Goal: Check status: Check status

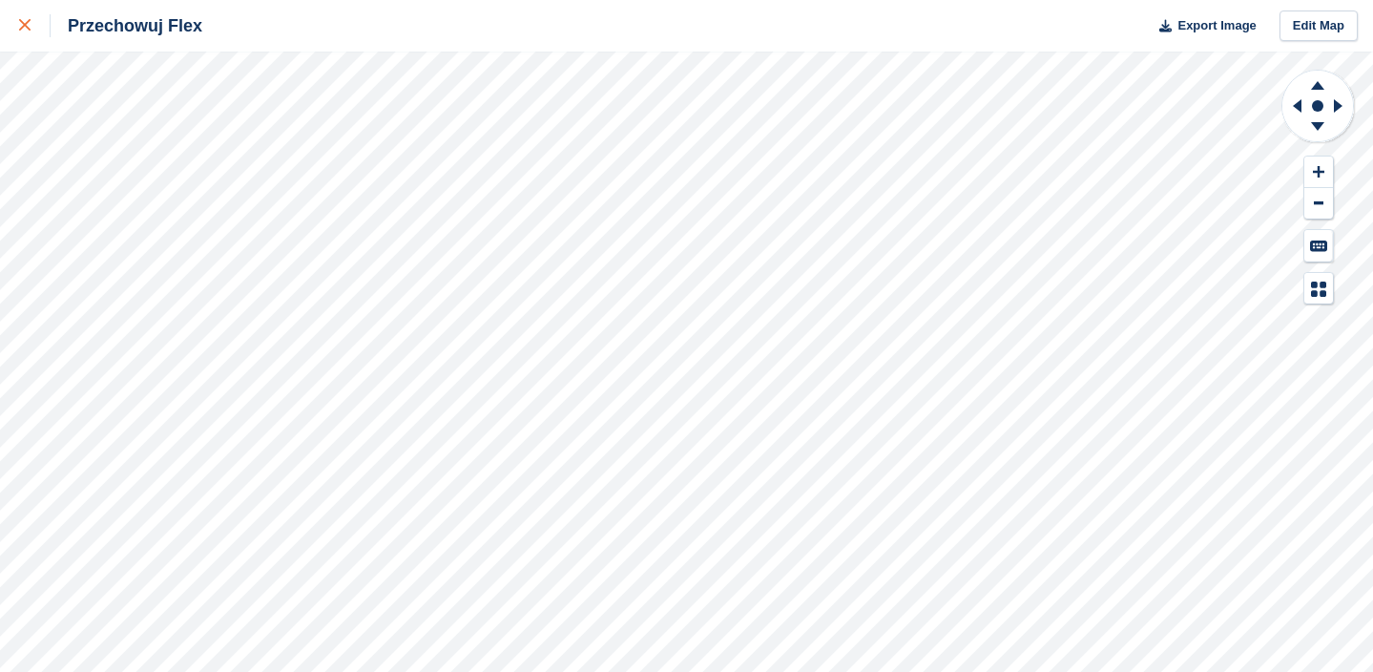
click at [25, 19] on div at bounding box center [34, 25] width 31 height 23
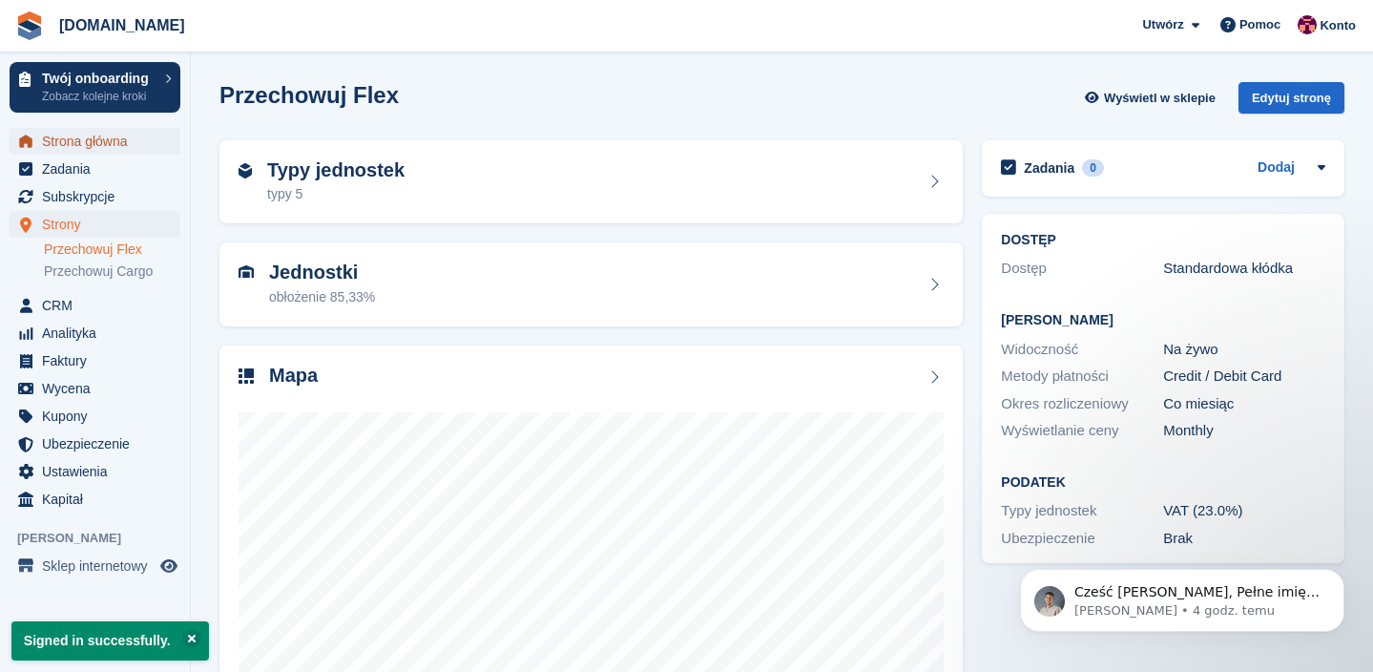
click at [60, 136] on span "Strona główna" at bounding box center [99, 141] width 115 height 27
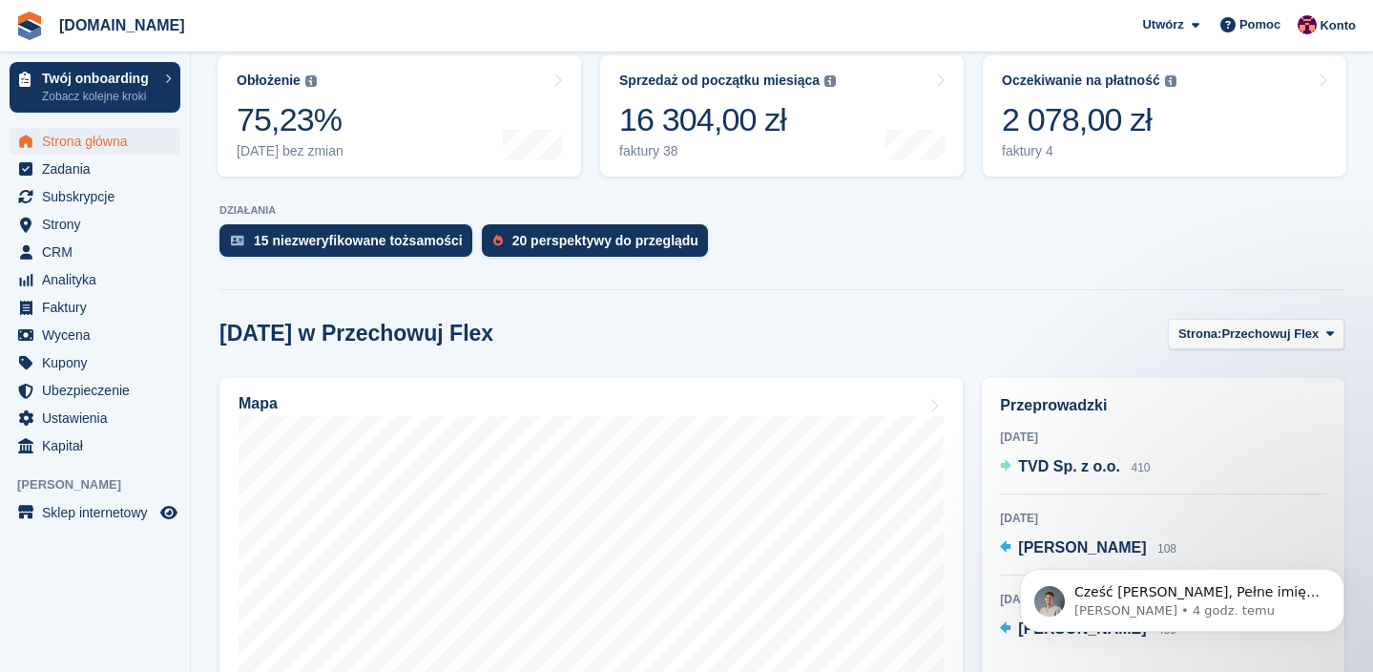
scroll to position [327, 0]
click at [1028, 109] on div "2 078,00 zł" at bounding box center [1089, 120] width 175 height 39
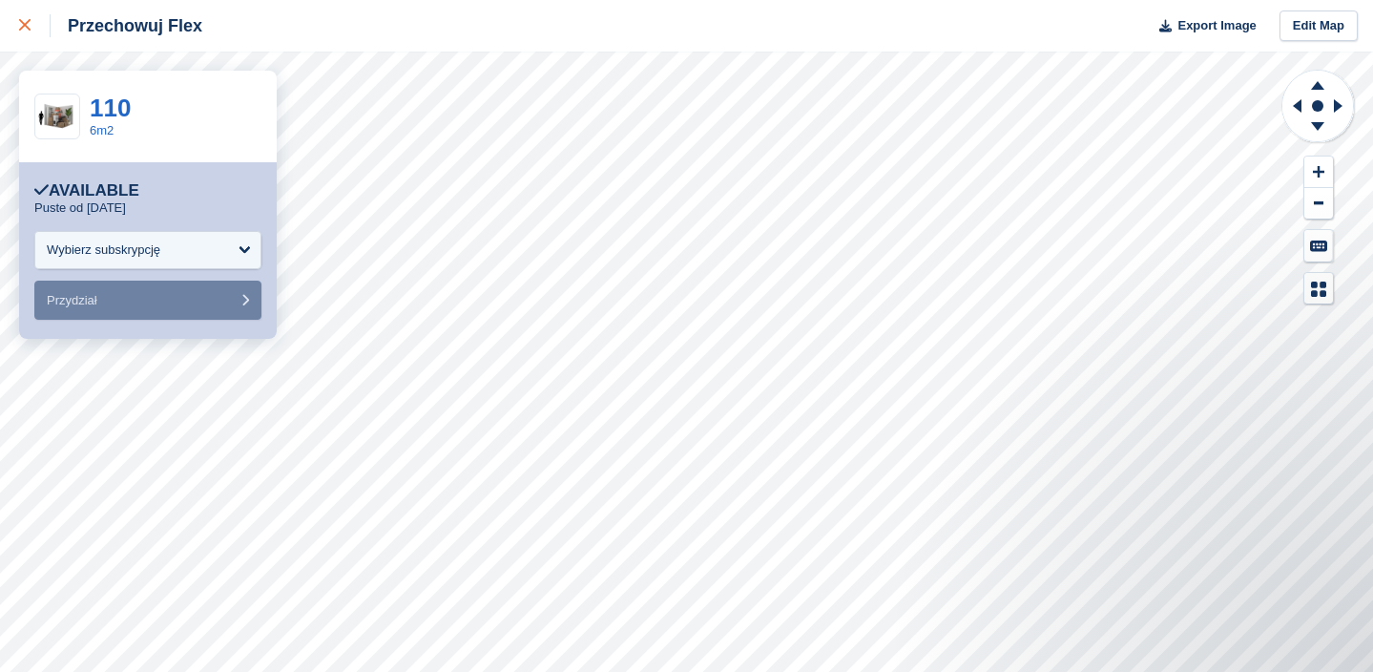
click at [19, 19] on icon at bounding box center [24, 24] width 11 height 11
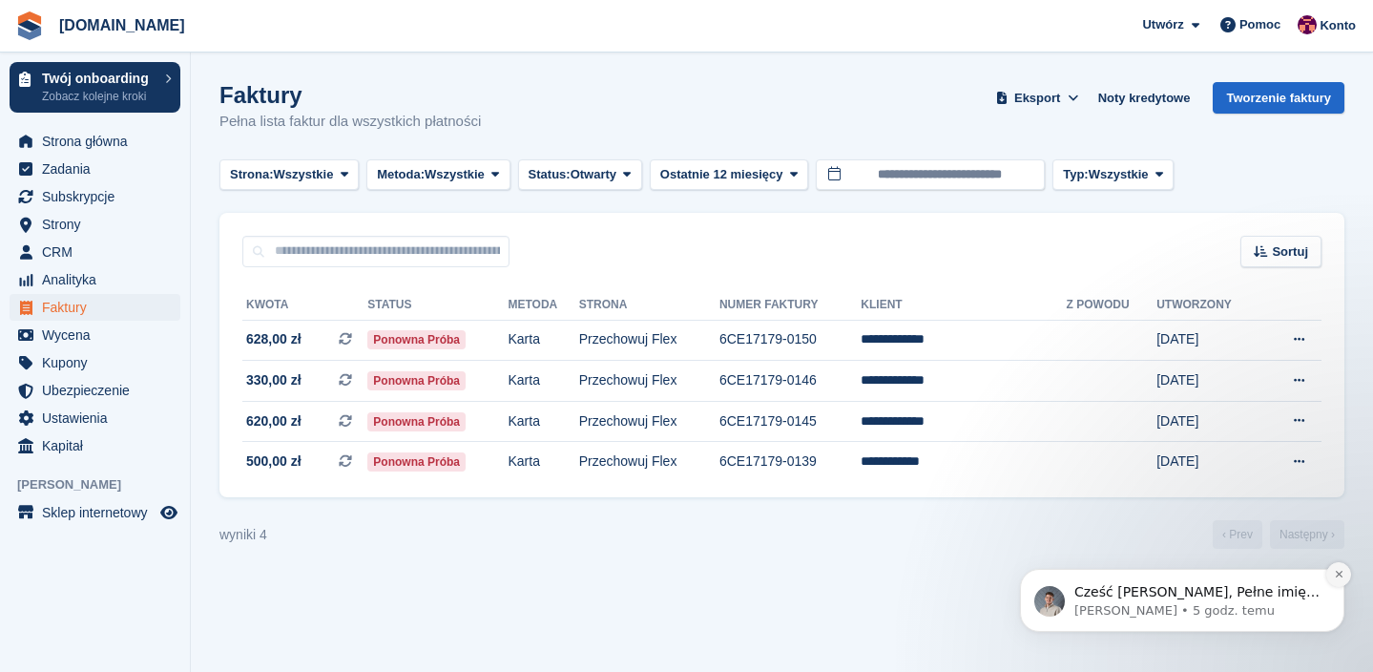
click at [1339, 579] on icon "Dismiss notification" at bounding box center [1339, 574] width 10 height 10
